Goal: Use online tool/utility: Utilize a website feature to perform a specific function

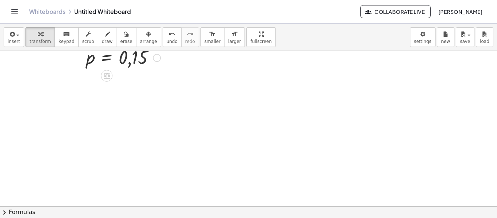
scroll to position [508, 0]
drag, startPoint x: 100, startPoint y: 32, endPoint x: 27, endPoint y: 85, distance: 90.6
click at [105, 33] on icon "button" at bounding box center [107, 34] width 5 height 9
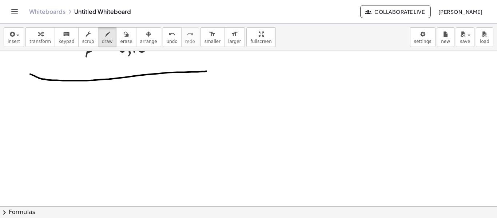
drag, startPoint x: 35, startPoint y: 76, endPoint x: 206, endPoint y: 71, distance: 171.7
click at [40, 40] on span "transform" at bounding box center [39, 41] width 21 height 5
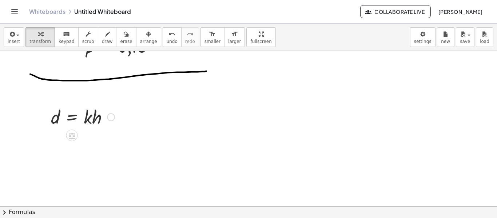
drag, startPoint x: 45, startPoint y: 121, endPoint x: 51, endPoint y: 123, distance: 6.1
click at [51, 113] on div at bounding box center [45, 116] width 11 height 28
drag, startPoint x: 51, startPoint y: 123, endPoint x: 53, endPoint y: 119, distance: 4.2
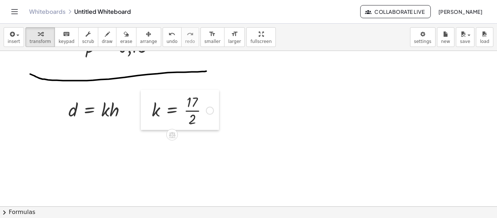
drag, startPoint x: 147, startPoint y: 114, endPoint x: 0, endPoint y: 136, distance: 148.8
click at [0, 136] on body "Graspable Math Activities Whiteboards Classes Account v1.30.0 | Privacy policy …" at bounding box center [248, 109] width 497 height 218
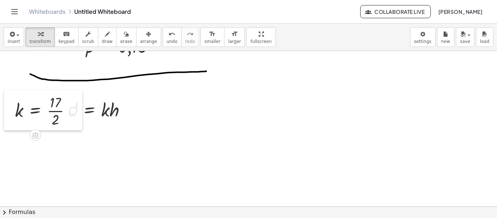
drag, startPoint x: 10, startPoint y: 142, endPoint x: 14, endPoint y: 116, distance: 26.8
click at [14, 116] on div at bounding box center [9, 110] width 11 height 40
click at [20, 115] on div at bounding box center [45, 109] width 69 height 36
click at [83, 111] on div at bounding box center [100, 109] width 71 height 25
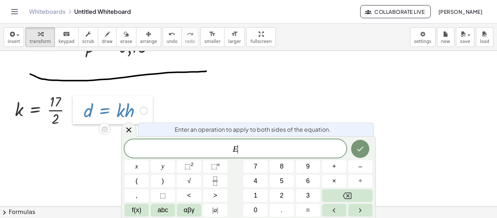
drag, startPoint x: 60, startPoint y: 121, endPoint x: 75, endPoint y: 122, distance: 15.3
click at [75, 122] on div at bounding box center [78, 110] width 11 height 28
drag, startPoint x: 76, startPoint y: 143, endPoint x: 129, endPoint y: 129, distance: 54.2
click at [129, 129] on body "Graspable Math Activities Whiteboards Classes Account v1.30.0 | Privacy policy …" at bounding box center [248, 109] width 497 height 218
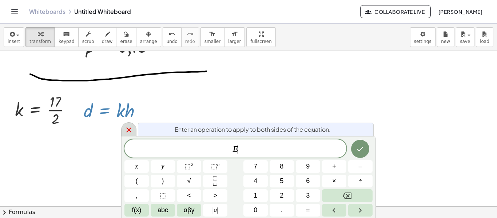
click at [129, 129] on icon at bounding box center [128, 129] width 9 height 9
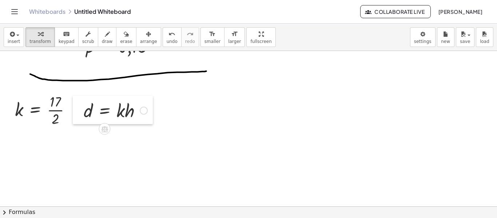
click at [73, 112] on div at bounding box center [78, 110] width 11 height 28
click at [71, 110] on div at bounding box center [73, 110] width 8 height 8
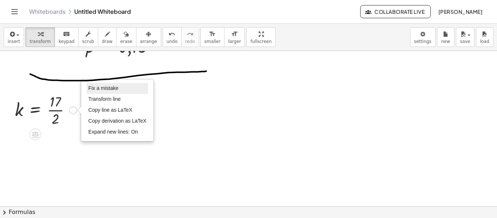
click at [110, 88] on span "Fix a mistake" at bounding box center [103, 88] width 30 height 6
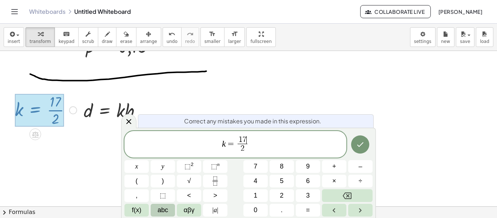
click at [165, 209] on span "abc" at bounding box center [162, 210] width 11 height 10
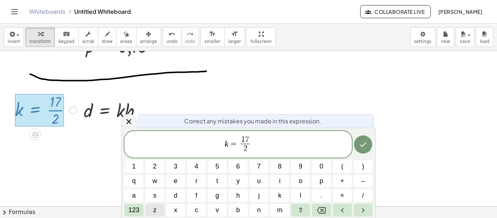
drag, startPoint x: 165, startPoint y: 209, endPoint x: 147, endPoint y: 209, distance: 18.5
click at [147, 209] on div "k = 1 7 2 ​ 1 2 3 4 5 6 7 8 9 0 ( ) q w e r t y u i o p + – a s d f g h j k l .…" at bounding box center [248, 174] width 248 height 86
click at [139, 211] on span "123" at bounding box center [133, 210] width 11 height 10
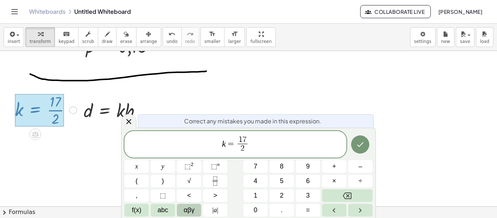
click at [191, 209] on span "αβγ" at bounding box center [189, 210] width 11 height 10
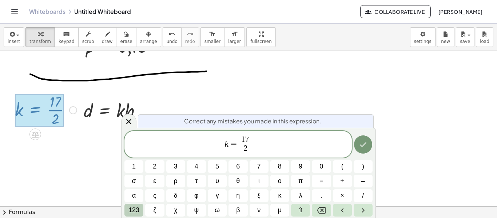
click at [137, 213] on span "123" at bounding box center [133, 210] width 11 height 10
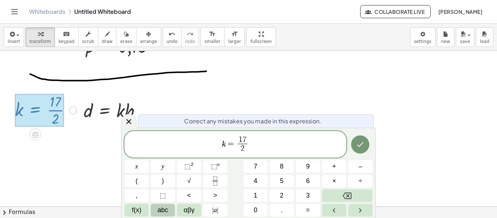
click at [161, 212] on span "abc" at bounding box center [162, 210] width 11 height 10
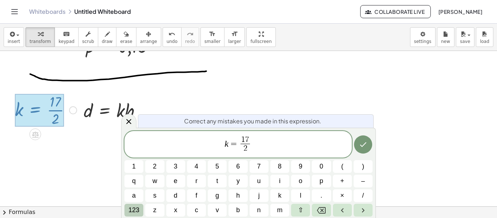
click at [136, 211] on span "123" at bounding box center [133, 210] width 11 height 10
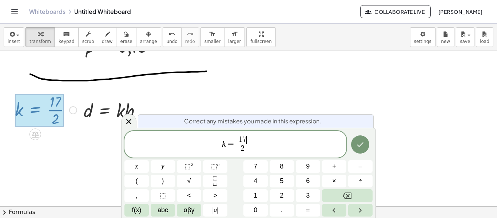
click at [136, 211] on span "f(x)" at bounding box center [136, 210] width 9 height 10
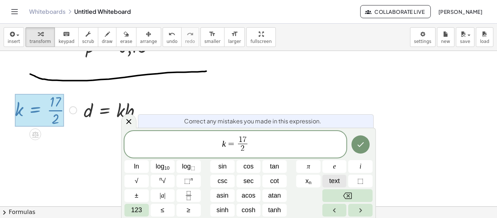
click at [339, 180] on span "text" at bounding box center [334, 181] width 11 height 10
click at [331, 184] on span "text" at bounding box center [334, 181] width 11 height 10
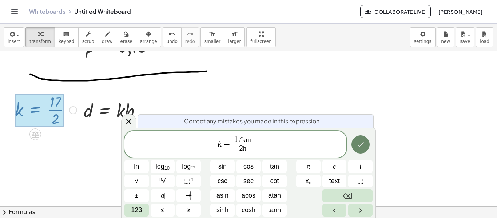
click at [357, 142] on icon "Done" at bounding box center [360, 144] width 9 height 9
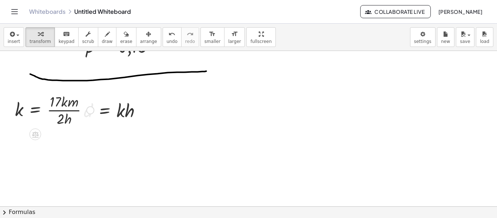
click at [66, 105] on div at bounding box center [54, 109] width 86 height 36
click at [57, 104] on div at bounding box center [54, 109] width 86 height 36
click at [61, 97] on div at bounding box center [54, 109] width 86 height 36
click at [66, 101] on div at bounding box center [54, 109] width 86 height 36
click at [83, 114] on div at bounding box center [54, 109] width 86 height 36
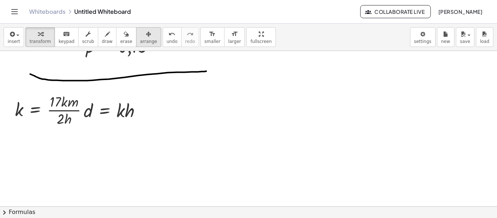
click at [146, 37] on icon "button" at bounding box center [148, 34] width 5 height 9
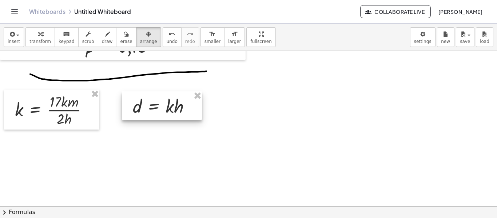
drag, startPoint x: 105, startPoint y: 115, endPoint x: 154, endPoint y: 111, distance: 49.3
click at [154, 111] on div at bounding box center [162, 105] width 80 height 28
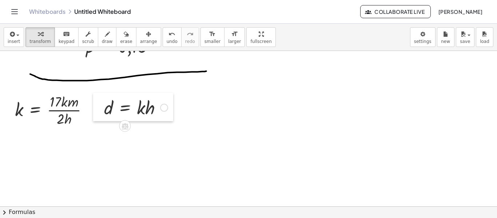
drag, startPoint x: 125, startPoint y: 114, endPoint x: 96, endPoint y: 115, distance: 28.8
click at [96, 115] on div at bounding box center [98, 107] width 11 height 28
drag, startPoint x: 20, startPoint y: 110, endPoint x: 140, endPoint y: 110, distance: 119.3
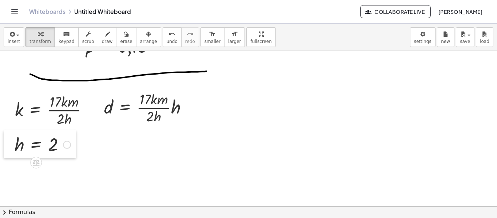
drag, startPoint x: 29, startPoint y: 157, endPoint x: 12, endPoint y: 148, distance: 18.9
click at [12, 148] on div at bounding box center [9, 144] width 11 height 28
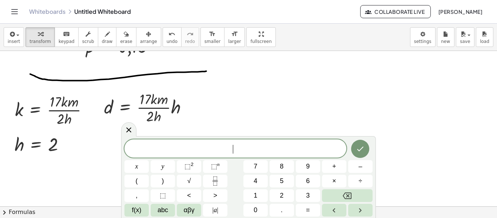
click at [359, 145] on icon "Done" at bounding box center [360, 148] width 9 height 9
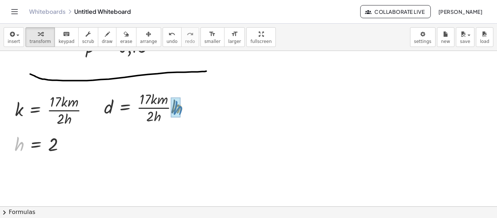
drag, startPoint x: 16, startPoint y: 148, endPoint x: 174, endPoint y: 112, distance: 162.6
drag, startPoint x: 149, startPoint y: 119, endPoint x: 176, endPoint y: 109, distance: 28.6
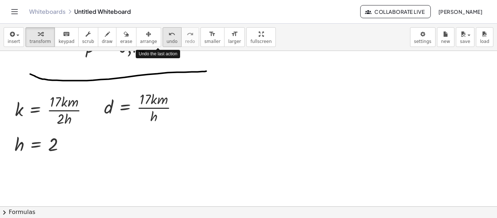
click at [168, 31] on icon "undo" at bounding box center [171, 34] width 7 height 9
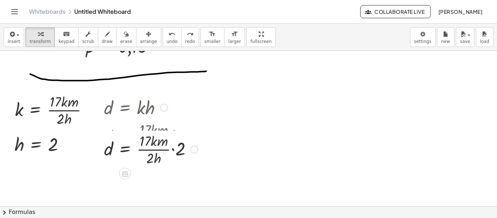
drag, startPoint x: 191, startPoint y: 108, endPoint x: 192, endPoint y: 155, distance: 46.9
click at [125, 149] on div "d = · · 17 · km · 2 · h · 2" at bounding box center [125, 149] width 0 height 0
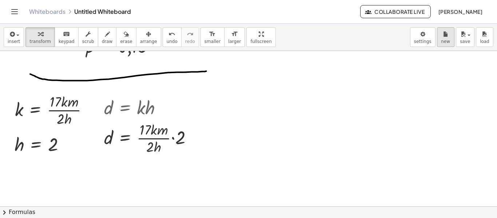
click at [444, 37] on icon "button" at bounding box center [445, 34] width 5 height 9
click at [165, 109] on div at bounding box center [164, 108] width 8 height 8
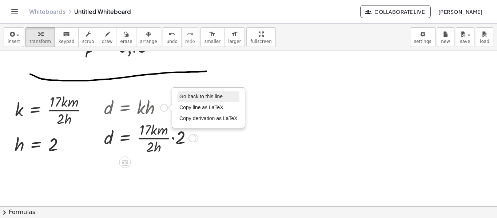
click at [191, 98] on span "Go back to this line" at bounding box center [200, 96] width 43 height 6
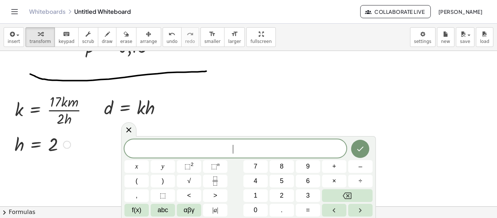
click at [64, 144] on div at bounding box center [67, 145] width 8 height 8
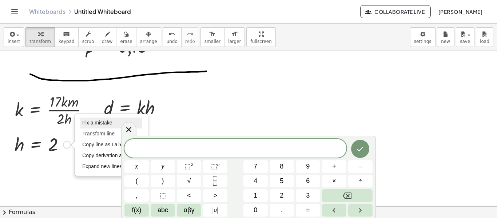
click at [101, 123] on span "Fix a mistake" at bounding box center [97, 123] width 30 height 6
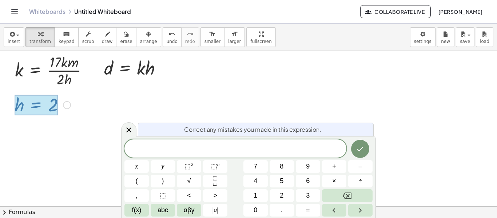
scroll to position [548, 0]
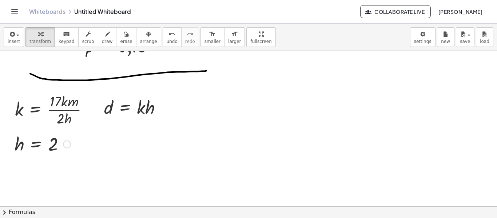
scroll to position [508, 0]
click at [66, 144] on div "Fix a mistake Transform line Copy line as LaTeX Copy derivation as LaTeX Expand…" at bounding box center [67, 145] width 8 height 8
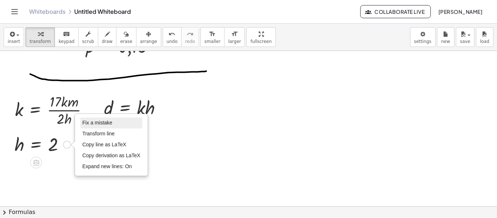
click at [105, 121] on span "Fix a mistake" at bounding box center [97, 123] width 30 height 6
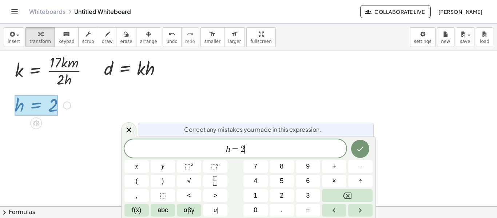
scroll to position [548, 0]
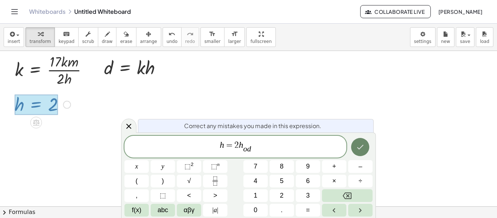
click at [358, 145] on icon "Done" at bounding box center [360, 147] width 9 height 9
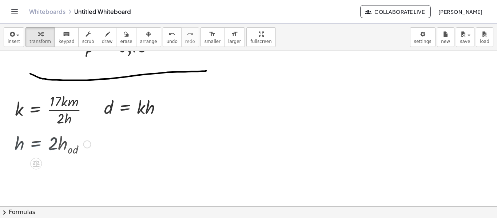
scroll to position [508, 0]
click at [85, 144] on div "Fix a mistake Transform line Copy line as LaTeX Copy derivation as LaTeX Expand…" at bounding box center [87, 145] width 8 height 8
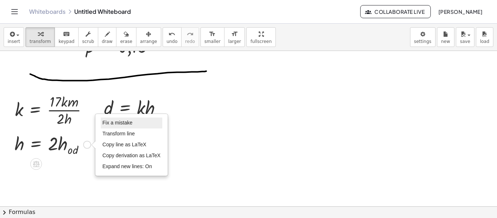
click at [115, 121] on span "Fix a mistake" at bounding box center [118, 123] width 30 height 6
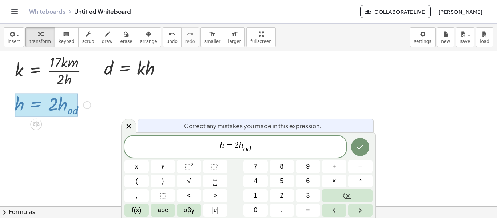
scroll to position [549, 0]
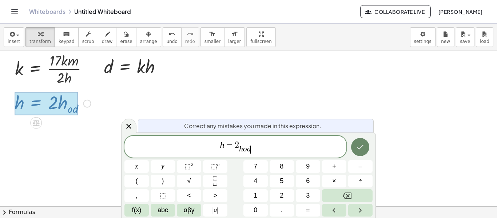
click at [358, 146] on icon "Done" at bounding box center [360, 147] width 9 height 9
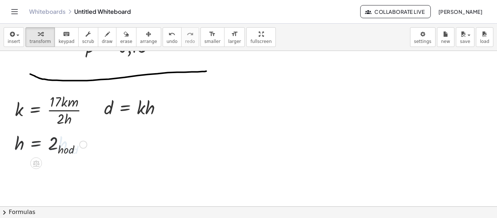
scroll to position [508, 0]
click at [65, 152] on div at bounding box center [51, 144] width 80 height 26
drag, startPoint x: 112, startPoint y: 124, endPoint x: 69, endPoint y: 153, distance: 51.7
click at [69, 153] on div at bounding box center [51, 144] width 80 height 26
click at [83, 144] on div "Fix a mistake Transform line Copy line as LaTeX Copy derivation as LaTeX Expand…" at bounding box center [83, 144] width 8 height 8
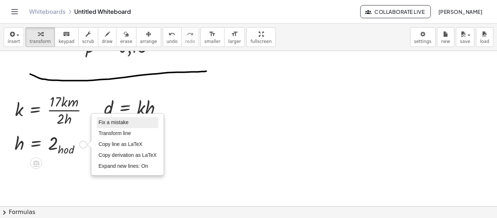
click at [106, 122] on span "Fix a mistake" at bounding box center [114, 122] width 30 height 6
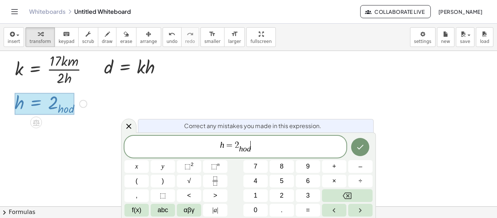
scroll to position [548, 0]
click at [309, 138] on div "h = 2 . ​ h o d ​" at bounding box center [235, 147] width 222 height 22
click at [362, 150] on icon "Done" at bounding box center [360, 147] width 9 height 9
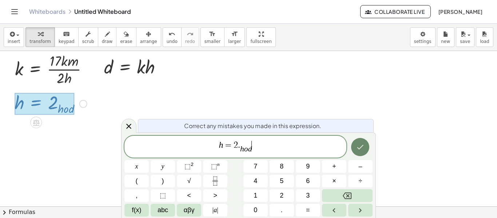
click at [359, 145] on icon "Done" at bounding box center [360, 147] width 9 height 9
click at [363, 144] on icon "Done" at bounding box center [360, 147] width 9 height 9
click at [164, 210] on span "abc" at bounding box center [162, 210] width 11 height 10
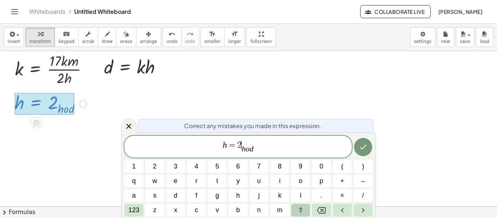
click at [300, 208] on span "⇧" at bounding box center [300, 210] width 5 height 10
click at [278, 182] on button "i" at bounding box center [279, 181] width 19 height 13
click at [300, 207] on span "⇧" at bounding box center [300, 210] width 5 height 10
click at [279, 179] on span "i" at bounding box center [280, 181] width 2 height 10
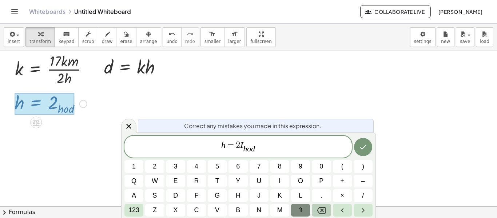
click at [323, 213] on icon "Backspace" at bounding box center [321, 210] width 9 height 7
click at [298, 211] on span "⇧" at bounding box center [300, 210] width 5 height 10
click at [258, 178] on span "u" at bounding box center [259, 181] width 4 height 10
click at [320, 208] on icon "Backspace" at bounding box center [321, 210] width 9 height 9
click at [136, 208] on span "123" at bounding box center [133, 210] width 11 height 10
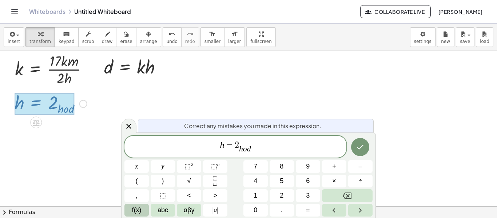
click at [140, 212] on span "f(x)" at bounding box center [136, 210] width 9 height 10
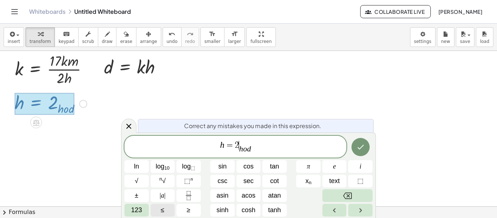
click at [140, 212] on span "123" at bounding box center [136, 210] width 11 height 10
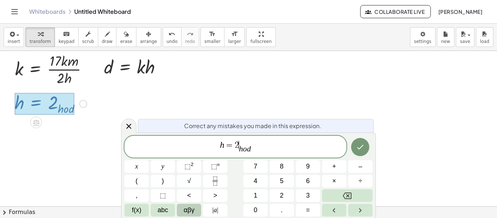
click at [190, 208] on span "αβγ" at bounding box center [189, 210] width 11 height 10
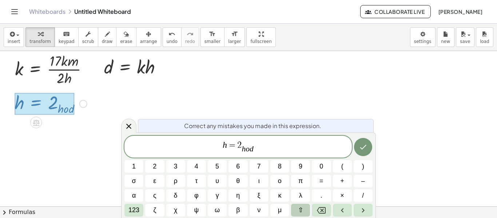
click at [299, 211] on span "⇧" at bounding box center [300, 210] width 5 height 10
click at [260, 185] on button "ι" at bounding box center [258, 181] width 19 height 13
click at [321, 213] on icon "Backspace" at bounding box center [321, 210] width 9 height 9
click at [256, 197] on button "ξ" at bounding box center [258, 195] width 19 height 13
click at [320, 209] on icon "Backspace" at bounding box center [321, 210] width 9 height 9
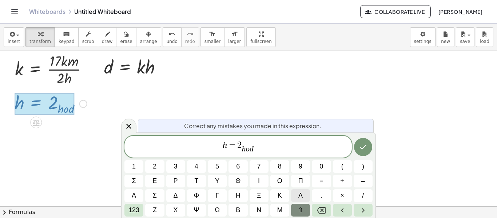
click at [306, 197] on button "λ" at bounding box center [300, 195] width 19 height 13
click at [320, 210] on icon "Backspace" at bounding box center [321, 210] width 9 height 9
click at [233, 185] on button "θ" at bounding box center [237, 181] width 19 height 13
click at [325, 207] on icon "Backspace" at bounding box center [321, 210] width 9 height 7
click at [135, 211] on span "123" at bounding box center [133, 210] width 11 height 10
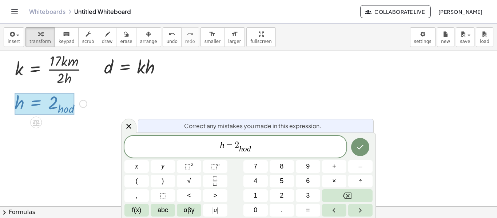
click at [135, 211] on span "f(x)" at bounding box center [136, 210] width 9 height 10
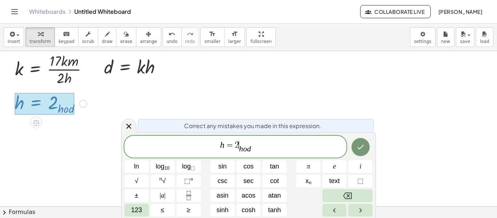
click at [135, 211] on span "123" at bounding box center [136, 210] width 11 height 10
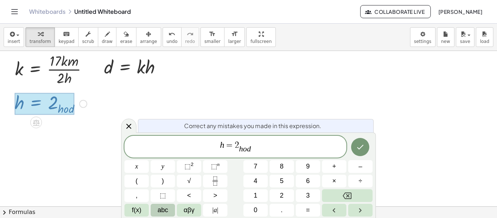
click at [169, 209] on button "abc" at bounding box center [163, 210] width 24 height 13
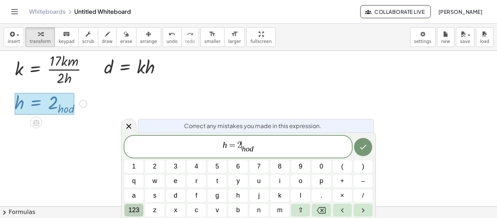
click at [137, 210] on span "123" at bounding box center [133, 210] width 11 height 10
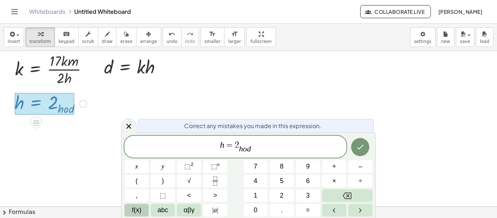
click at [139, 210] on span "f(x)" at bounding box center [136, 210] width 9 height 10
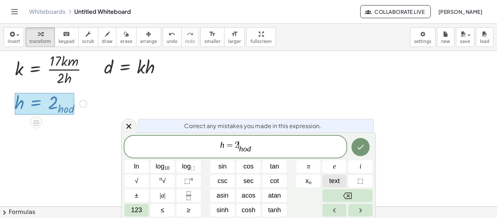
click at [333, 179] on span "text" at bounding box center [334, 181] width 11 height 10
click at [364, 144] on icon "Done" at bounding box center [360, 147] width 9 height 9
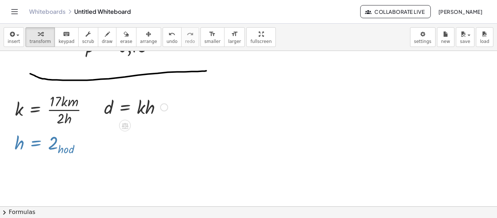
scroll to position [508, 0]
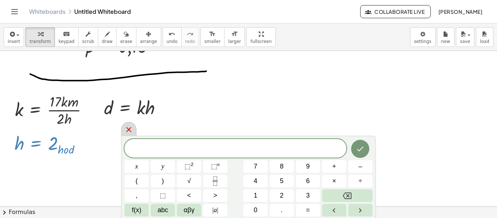
click at [129, 132] on icon at bounding box center [128, 129] width 9 height 9
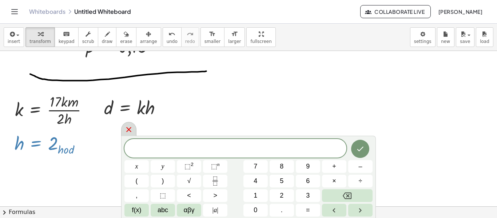
click at [132, 132] on icon at bounding box center [128, 129] width 9 height 9
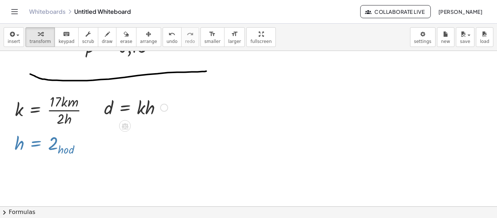
drag, startPoint x: 68, startPoint y: 150, endPoint x: 110, endPoint y: 119, distance: 52.1
click at [109, 110] on div at bounding box center [135, 107] width 71 height 25
drag, startPoint x: 109, startPoint y: 110, endPoint x: 115, endPoint y: 109, distance: 5.6
click at [115, 109] on div at bounding box center [135, 107] width 71 height 25
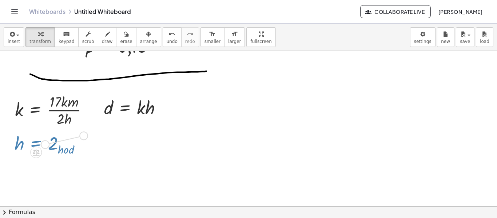
drag, startPoint x: 45, startPoint y: 145, endPoint x: 89, endPoint y: 132, distance: 46.4
click at [89, 132] on div "h = 2 · h · o · d Fix a mistake Transform line Copy line as LaTeX Copy derivati…" at bounding box center [48, 143] width 89 height 29
click at [46, 145] on div "Fix a mistake Transform line Copy line as LaTeX Copy derivation as LaTeX Expand…" at bounding box center [45, 144] width 8 height 8
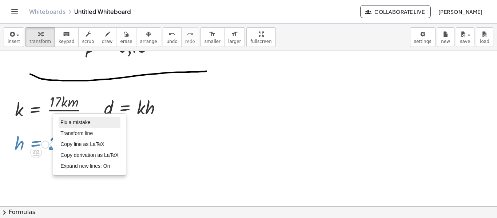
click at [65, 123] on span "Fix a mistake" at bounding box center [75, 122] width 30 height 6
click at [83, 125] on span "Fix a mistake" at bounding box center [75, 122] width 30 height 6
click at [83, 123] on span "Fix a mistake" at bounding box center [75, 122] width 30 height 6
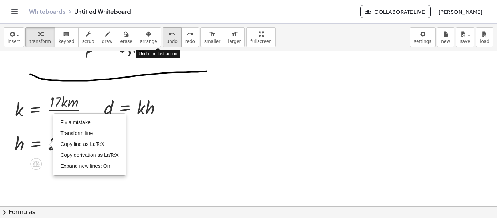
click at [168, 35] on icon "undo" at bounding box center [171, 34] width 7 height 9
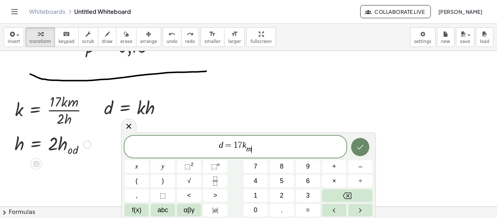
click at [361, 143] on icon "Done" at bounding box center [360, 147] width 9 height 9
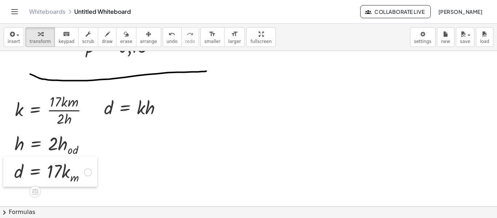
drag, startPoint x: 27, startPoint y: 194, endPoint x: 10, endPoint y: 174, distance: 25.8
click at [10, 174] on div at bounding box center [8, 171] width 11 height 30
drag, startPoint x: 20, startPoint y: 171, endPoint x: 111, endPoint y: 105, distance: 111.7
drag, startPoint x: 20, startPoint y: 147, endPoint x: 148, endPoint y: 115, distance: 132.6
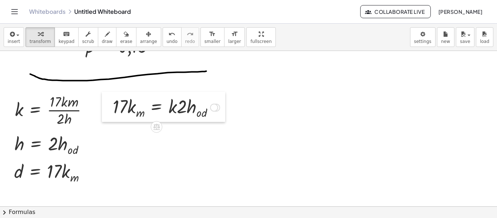
drag, startPoint x: 79, startPoint y: 112, endPoint x: 111, endPoint y: 112, distance: 31.6
click at [111, 112] on div at bounding box center [107, 107] width 11 height 30
click at [215, 108] on div at bounding box center [214, 108] width 8 height 8
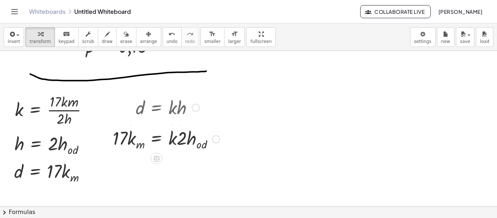
drag, startPoint x: 213, startPoint y: 108, endPoint x: 211, endPoint y: 143, distance: 34.6
click at [156, 139] on div "= · k · · 17 · k m · 2 · h · o · d Go back to this line Copy line as LaTeX Copy…" at bounding box center [156, 139] width 0 height 0
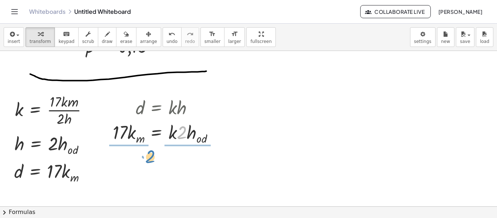
drag, startPoint x: 182, startPoint y: 134, endPoint x: 151, endPoint y: 158, distance: 39.7
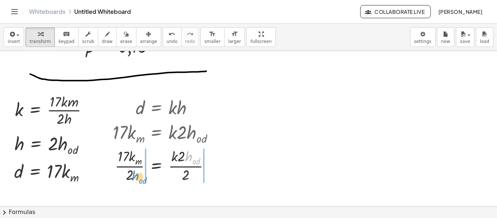
drag, startPoint x: 189, startPoint y: 156, endPoint x: 136, endPoint y: 175, distance: 56.8
click at [136, 175] on div at bounding box center [166, 165] width 114 height 38
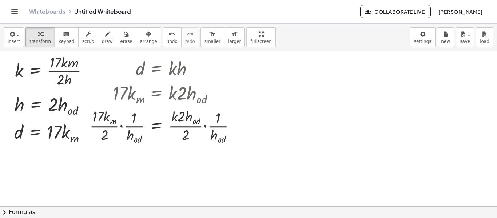
scroll to position [572, 0]
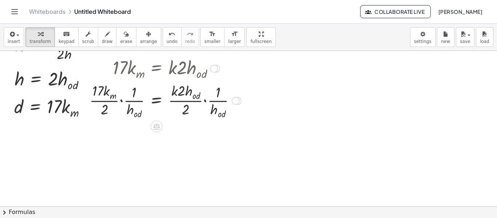
click at [121, 101] on div at bounding box center [165, 99] width 159 height 39
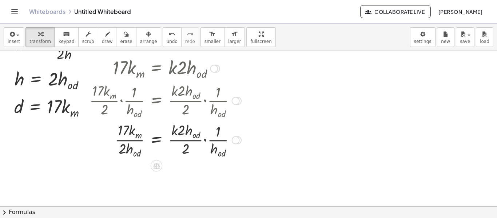
click at [204, 139] on div at bounding box center [165, 139] width 159 height 39
drag, startPoint x: 183, startPoint y: 148, endPoint x: 187, endPoint y: 131, distance: 17.8
drag, startPoint x: 180, startPoint y: 147, endPoint x: 181, endPoint y: 133, distance: 13.5
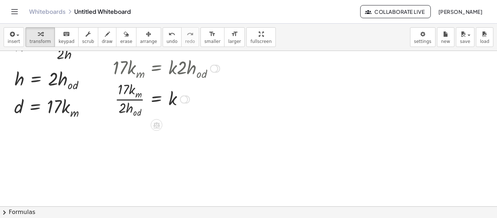
drag, startPoint x: 183, startPoint y: 140, endPoint x: 188, endPoint y: 97, distance: 43.5
click at [156, 99] on div "= k · 17 · k m · 2 · h · o · d Go back to this line Copy line as LaTeX Copy der…" at bounding box center [156, 99] width 0 height 0
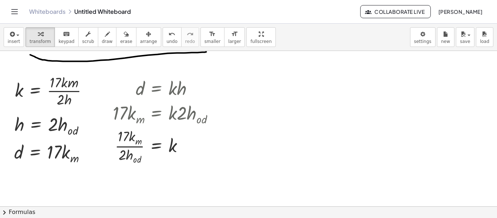
scroll to position [527, 0]
drag, startPoint x: 121, startPoint y: 157, endPoint x: 121, endPoint y: 141, distance: 15.6
click at [121, 141] on div at bounding box center [166, 145] width 114 height 39
drag, startPoint x: 123, startPoint y: 153, endPoint x: 124, endPoint y: 132, distance: 21.1
click at [124, 132] on div at bounding box center [166, 145] width 114 height 39
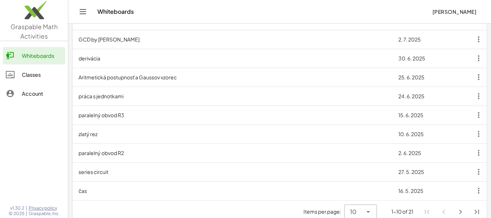
scroll to position [186, 0]
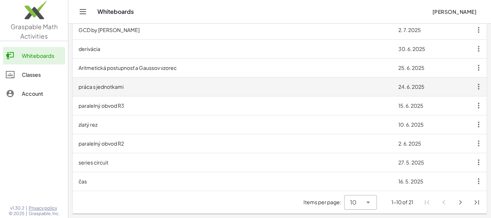
click at [115, 88] on td "práca s jednotkami" at bounding box center [233, 86] width 320 height 19
